Goal: Find specific page/section: Find specific page/section

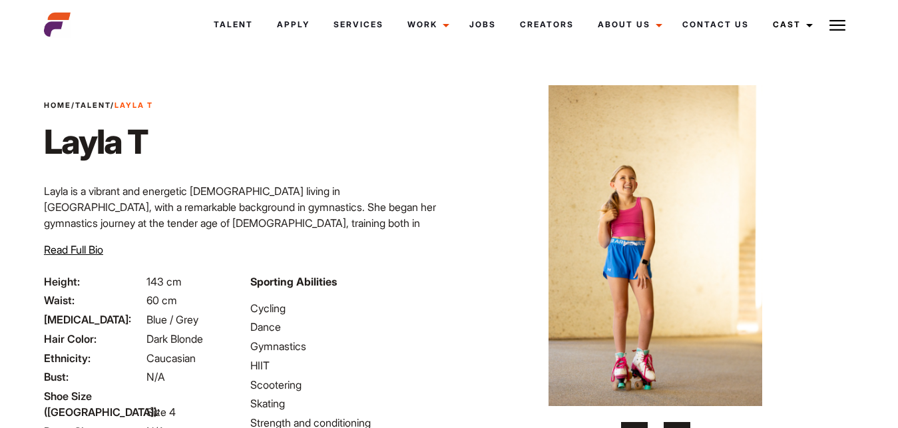
click at [675, 427] on span "›" at bounding box center [676, 435] width 3 height 13
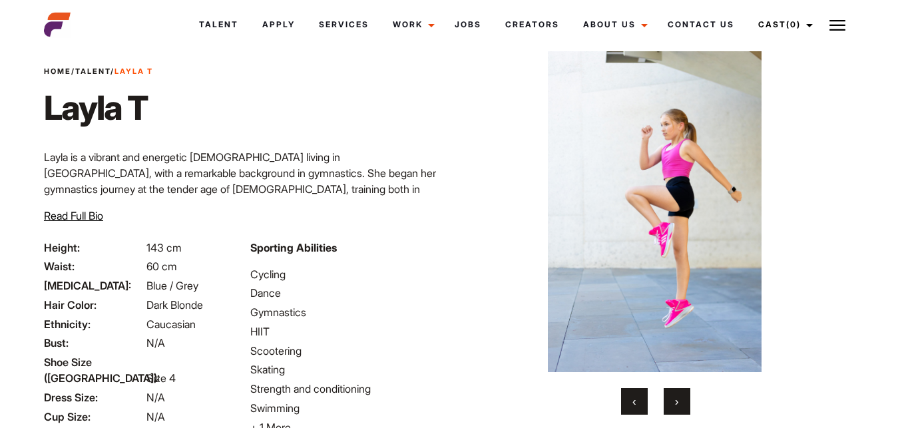
scroll to position [34, 0]
click at [98, 70] on link "Talent" at bounding box center [92, 71] width 35 height 9
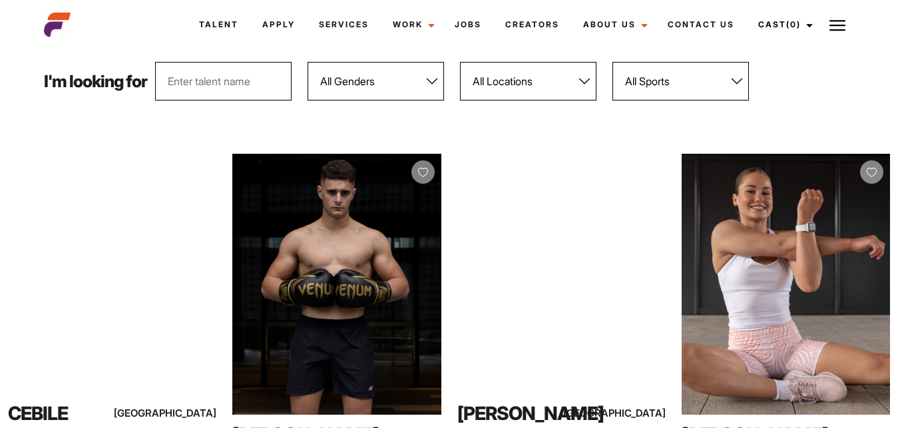
scroll to position [170, 0]
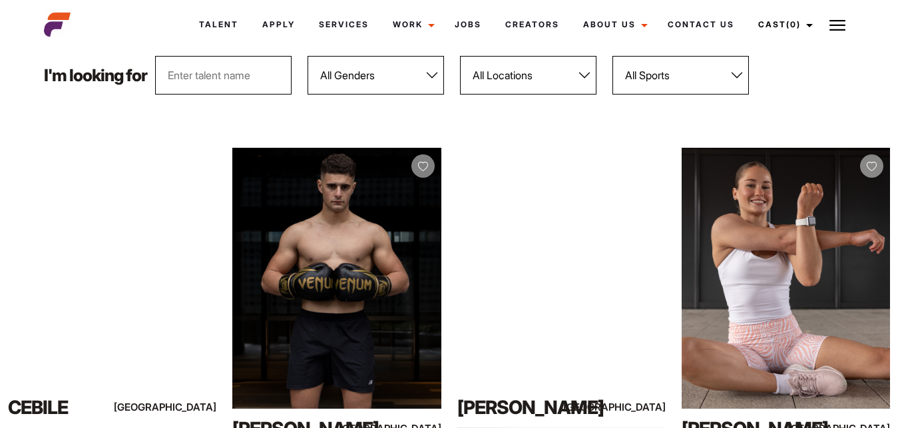
click at [738, 75] on select "All Sports 100 Meter Butterfly Acrobatics Aerial awareness Aerobics AFL Aflw Am…" at bounding box center [680, 75] width 136 height 39
select select "425"
click option "Pole dancing" at bounding box center [0, 0] width 0 height 0
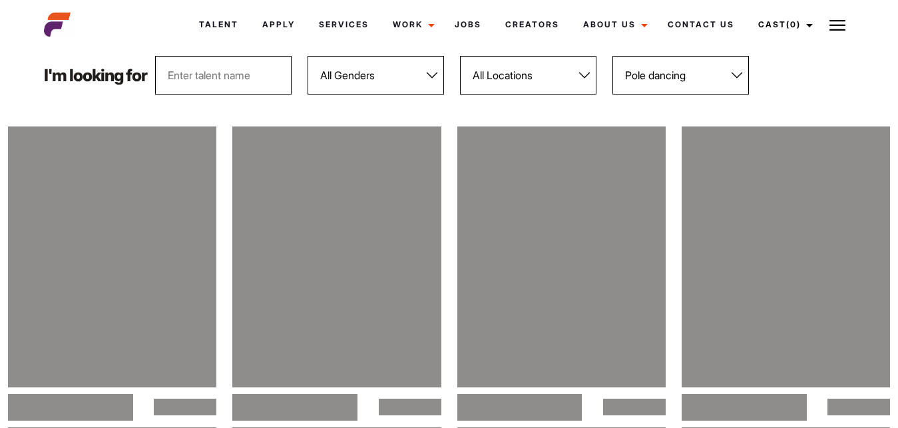
click at [585, 77] on select "All Locations Adelaide Brisbane Darwin Gold Coast Melbourne Perth Sunshine Coas…" at bounding box center [528, 75] width 136 height 39
